Goal: Check status: Check status

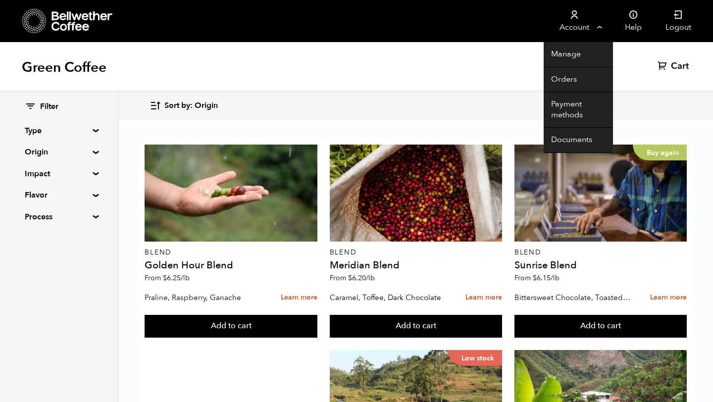
click at [591, 19] on link "Account" at bounding box center [573, 21] width 61 height 42
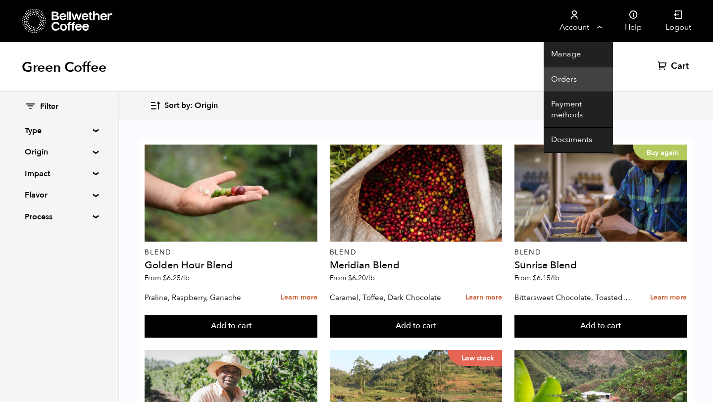
click at [568, 82] on link "Orders" at bounding box center [577, 79] width 69 height 25
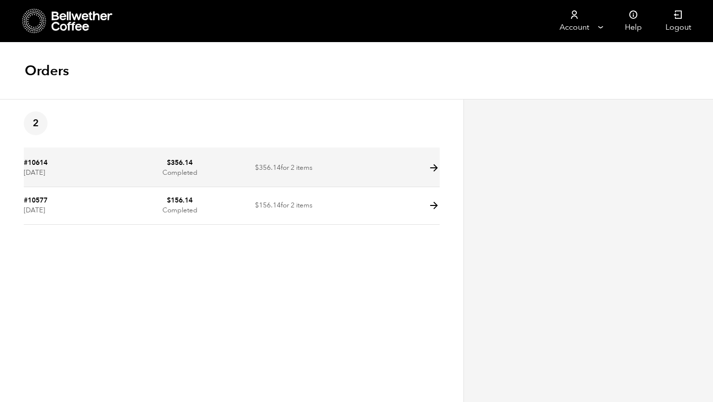
click at [52, 164] on td "#10614 September 15, 2025" at bounding box center [76, 168] width 104 height 38
click at [436, 166] on icon at bounding box center [433, 167] width 11 height 11
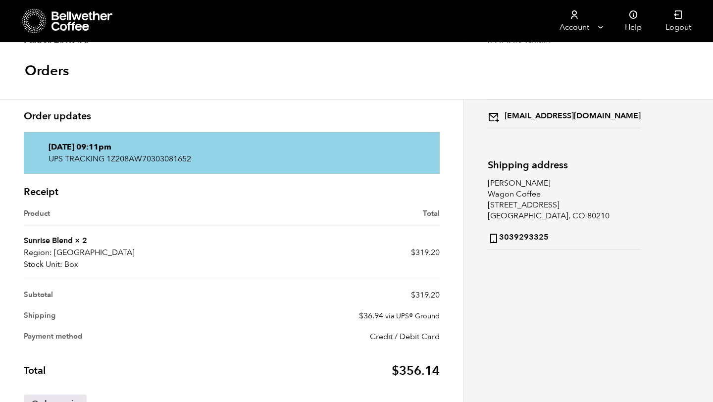
scroll to position [113, 0]
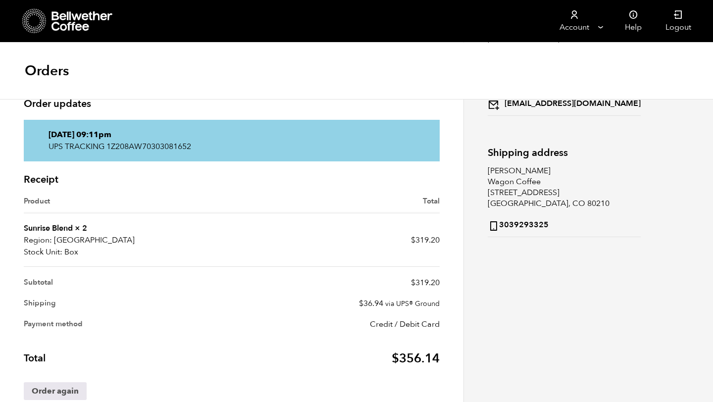
click at [136, 145] on p "UPS TRACKING 1Z208AW70303081652" at bounding box center [231, 147] width 366 height 12
copy div "UPS TRACKING 1Z208AW70303081652"
